Goal: Information Seeking & Learning: Learn about a topic

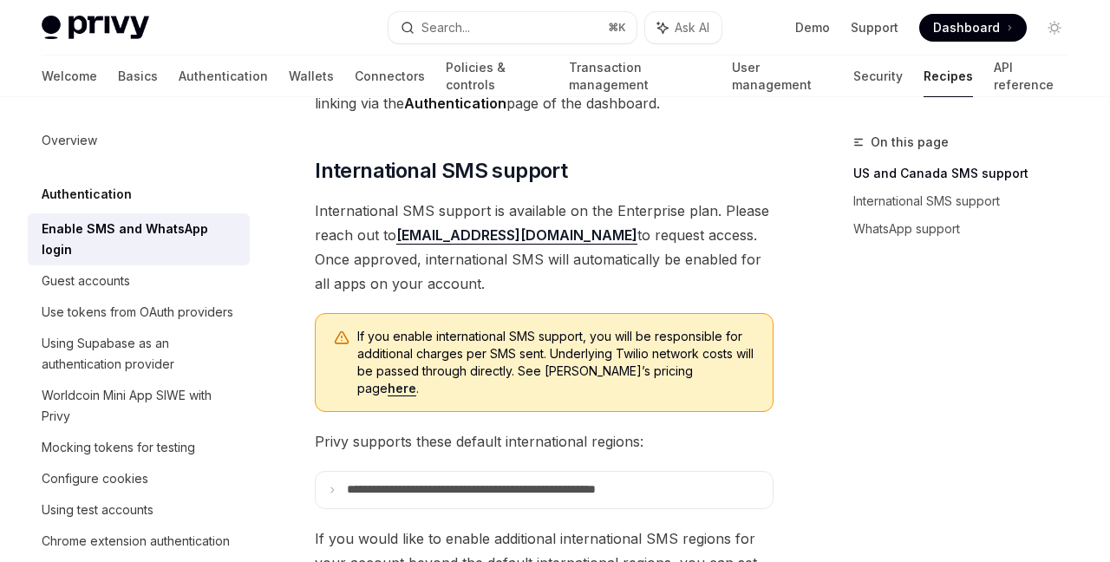
scroll to position [581, 0]
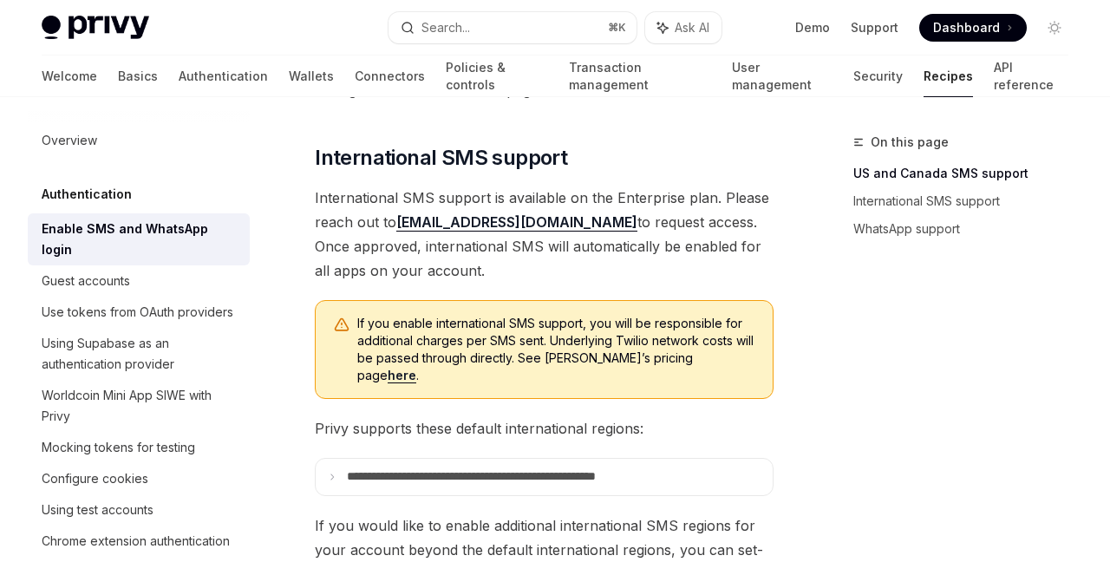
click at [710, 258] on span "International SMS support is available on the Enterprise plan. Please reach out…" at bounding box center [544, 234] width 459 height 97
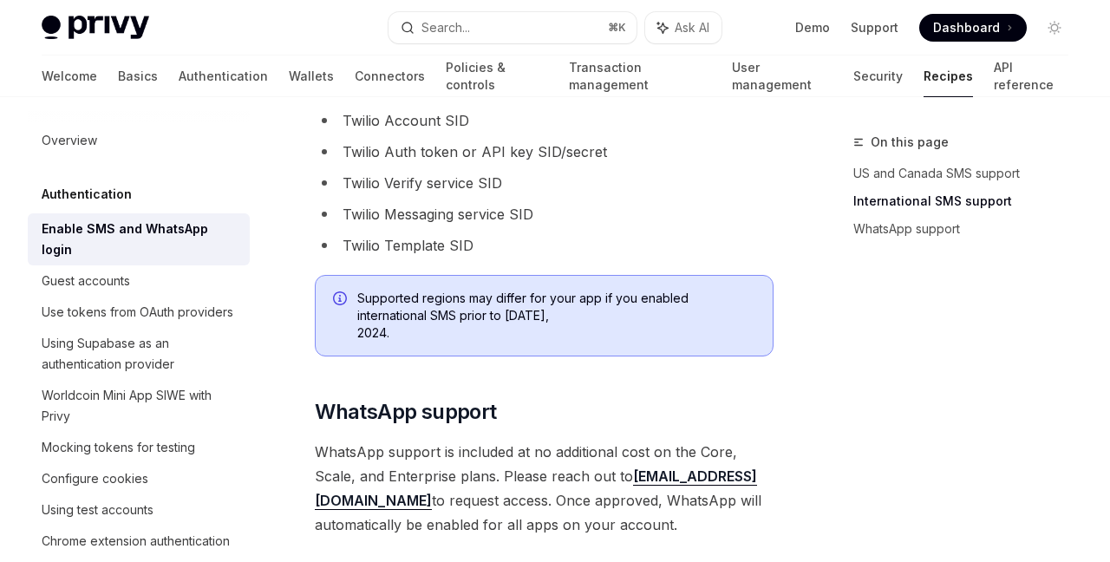
scroll to position [1168, 0]
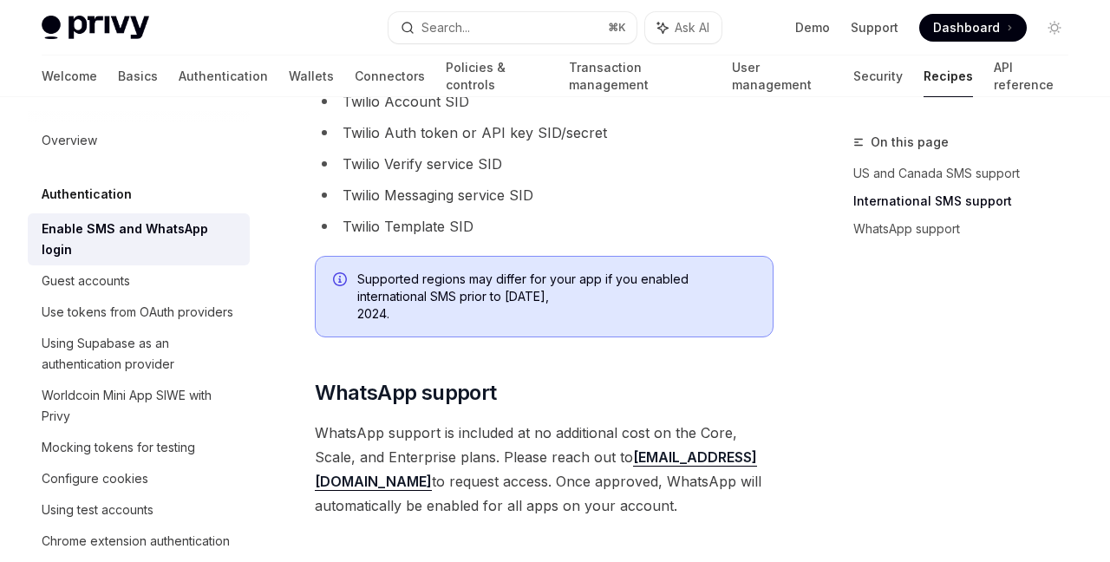
click at [528, 429] on span "WhatsApp support is included at no additional cost on the Core, Scale, and Ente…" at bounding box center [544, 469] width 459 height 97
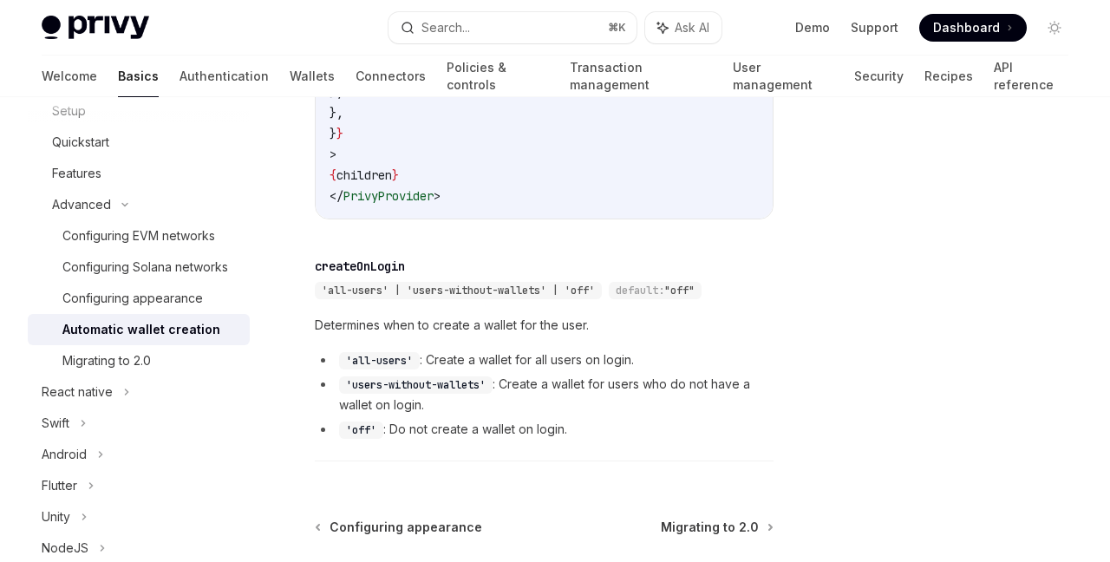
scroll to position [832, 0]
